Goal: Task Accomplishment & Management: Use online tool/utility

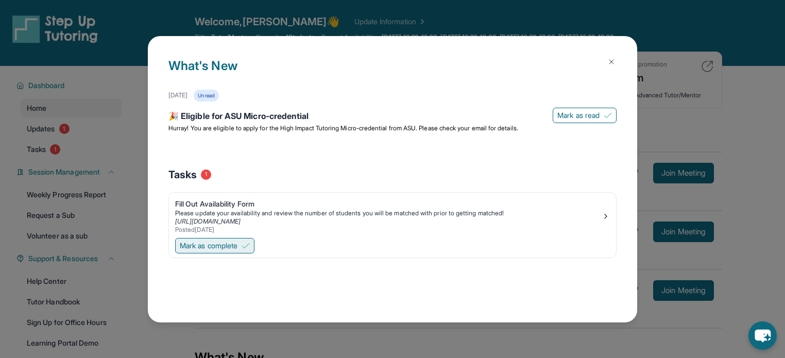
click at [203, 245] on span "Mark as complete" at bounding box center [209, 245] width 58 height 10
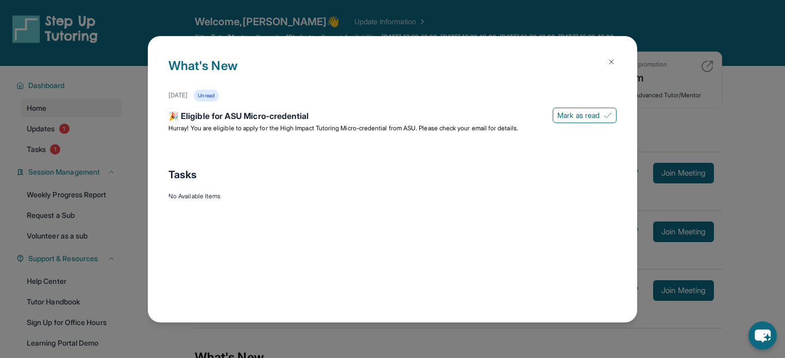
click at [615, 55] on button at bounding box center [611, 61] width 21 height 21
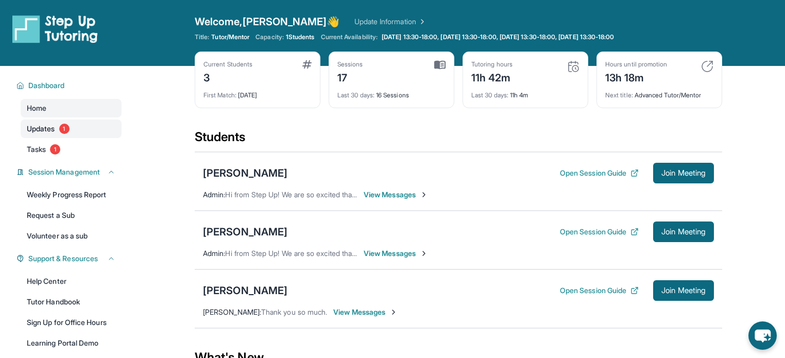
click at [56, 121] on link "Updates 1" at bounding box center [71, 128] width 101 height 19
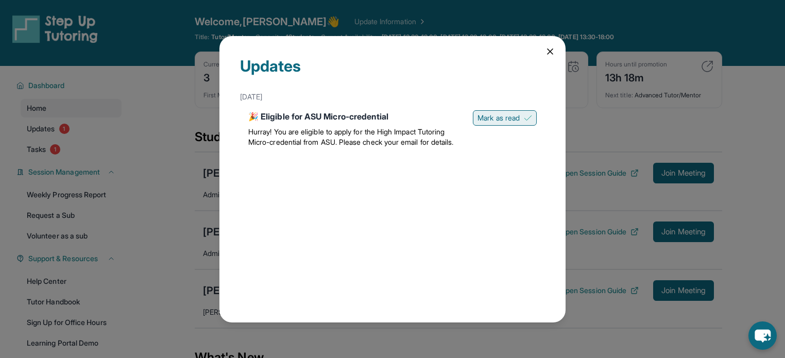
click at [496, 117] on span "Mark as read" at bounding box center [498, 118] width 42 height 10
click at [547, 52] on icon at bounding box center [550, 51] width 10 height 10
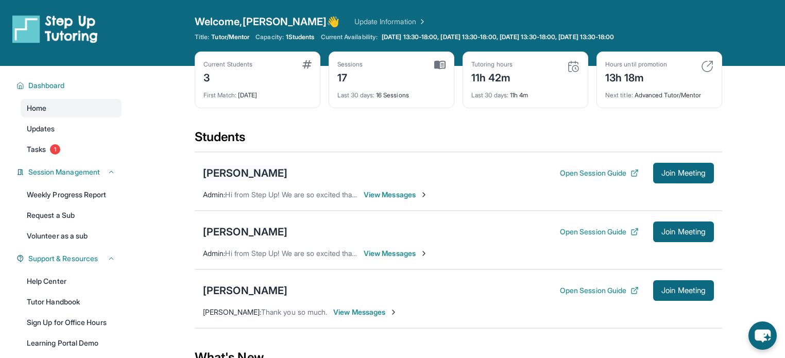
click at [257, 172] on div "[PERSON_NAME]" at bounding box center [245, 173] width 84 height 14
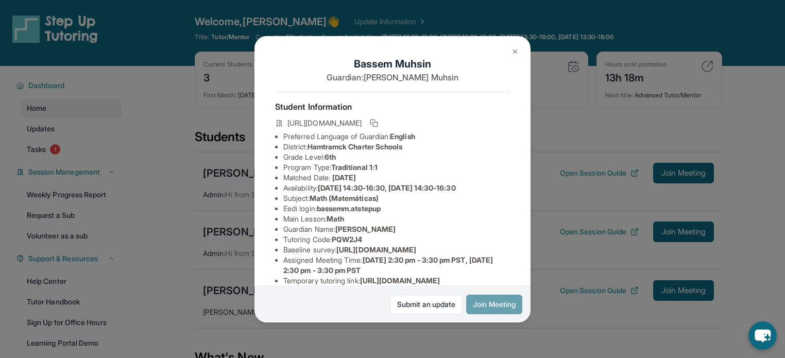
click at [481, 302] on button "Join Meeting" at bounding box center [494, 304] width 56 height 20
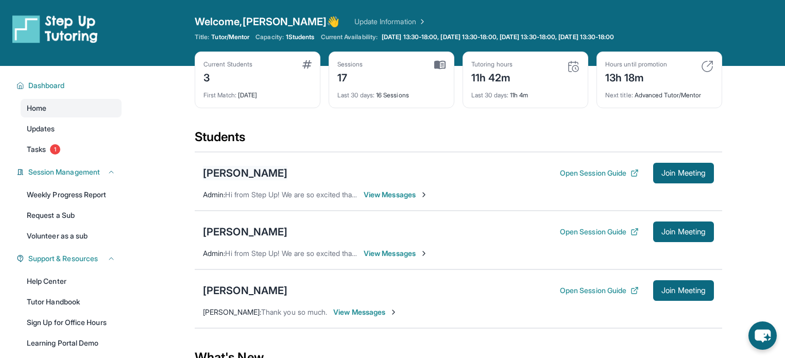
click at [268, 169] on div "[PERSON_NAME]" at bounding box center [245, 173] width 84 height 14
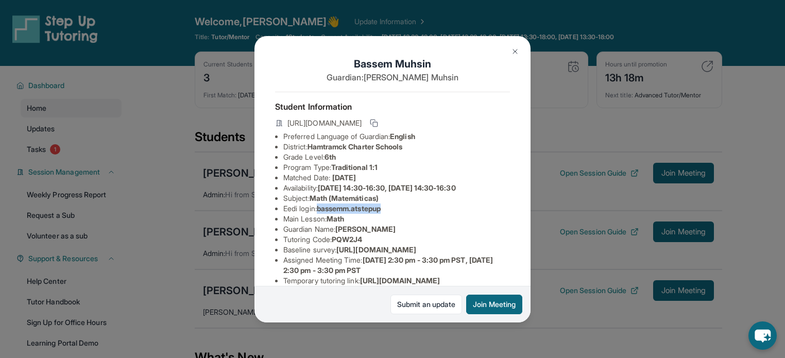
drag, startPoint x: 394, startPoint y: 220, endPoint x: 322, endPoint y: 219, distance: 71.6
click at [322, 214] on li "Eedi login : bassemm.atstepup" at bounding box center [396, 208] width 227 height 10
copy span "bassemm.atstepup"
click at [416, 192] on span "[DATE] 14:30-16:30, [DATE] 14:30-16:30" at bounding box center [387, 187] width 138 height 9
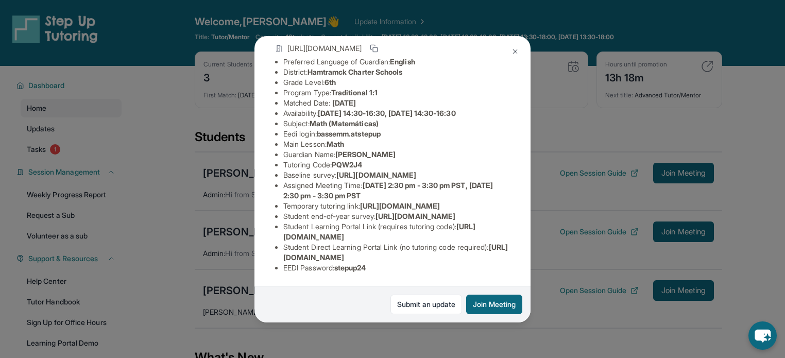
scroll to position [183, 0]
drag, startPoint x: 378, startPoint y: 257, endPoint x: 338, endPoint y: 259, distance: 39.7
click at [338, 263] on li "EEDI Password : stepup24" at bounding box center [396, 268] width 227 height 10
copy span "stepup24"
